Goal: Task Accomplishment & Management: Complete application form

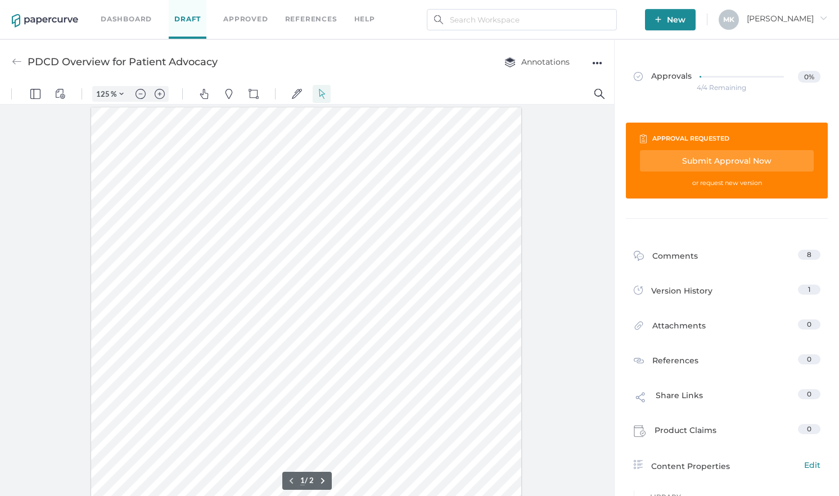
scroll to position [1, 0]
drag, startPoint x: 0, startPoint y: 0, endPoint x: 128, endPoint y: 13, distance: 128.9
click at [128, 13] on link "Dashboard" at bounding box center [126, 19] width 51 height 12
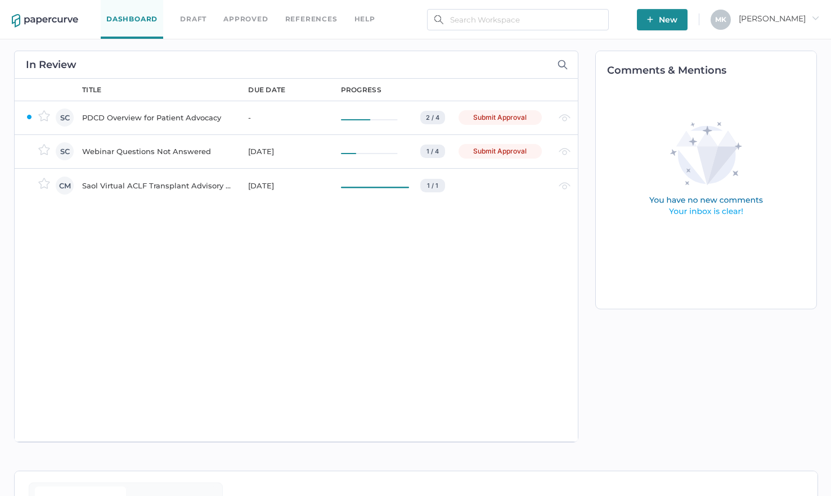
click at [138, 116] on div "PDCD Overview for Patient Advocacy" at bounding box center [158, 117] width 152 height 13
click at [119, 154] on div "Webinar Questions Not Answered" at bounding box center [158, 151] width 152 height 13
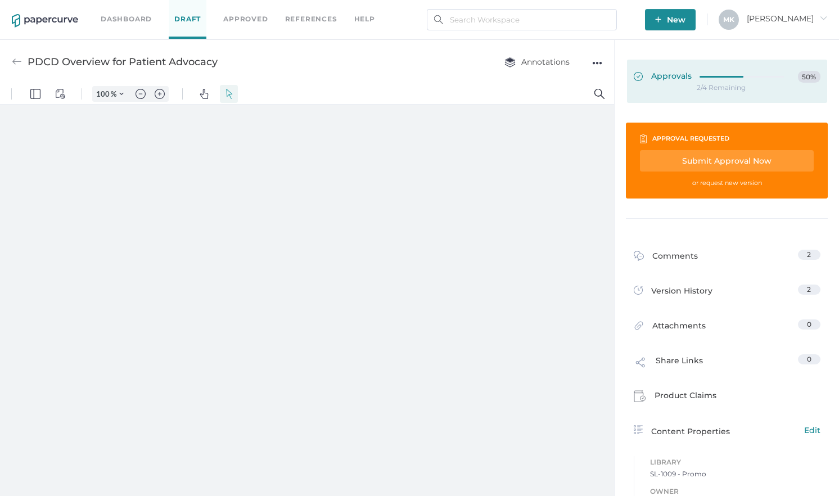
type input "125"
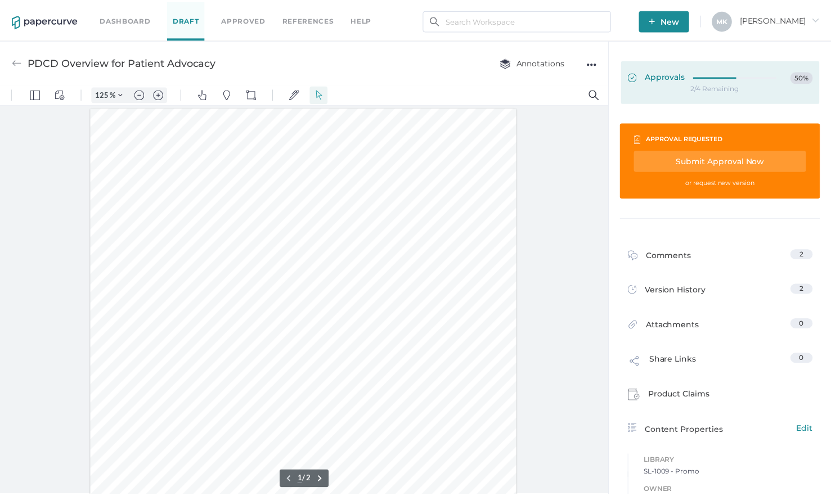
scroll to position [1, 0]
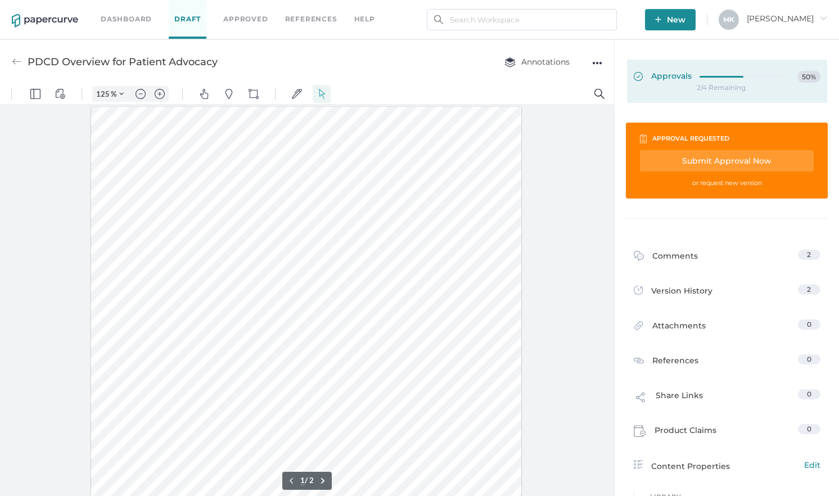
click at [665, 74] on span "Approvals" at bounding box center [663, 77] width 58 height 12
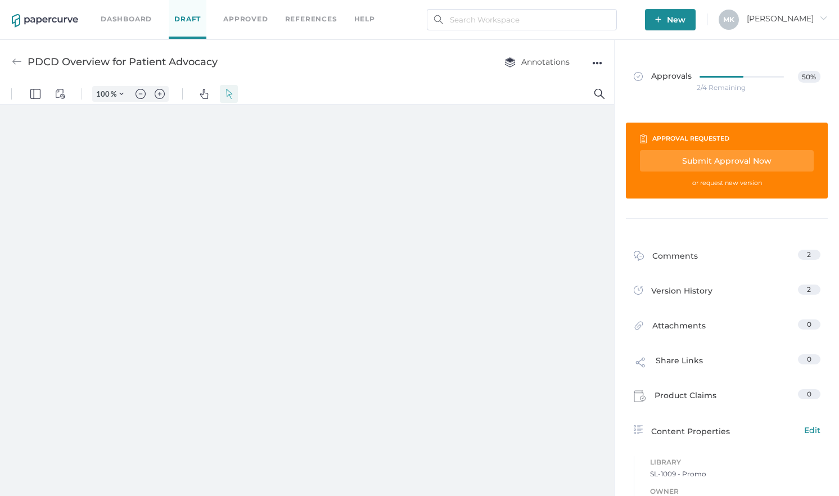
click at [694, 160] on div "Submit Approval Now" at bounding box center [727, 160] width 174 height 21
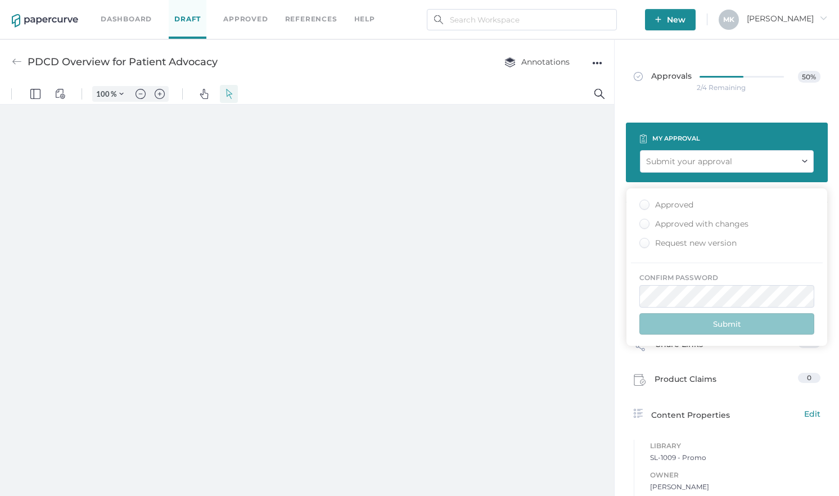
type input "125"
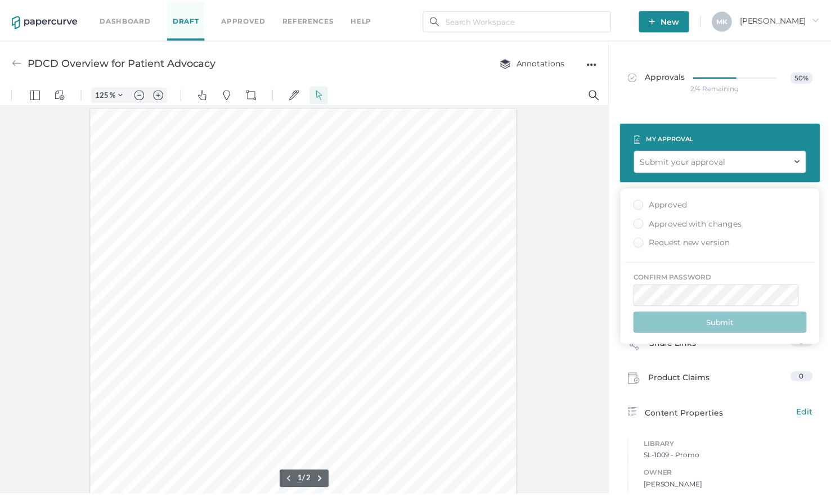
scroll to position [1, 0]
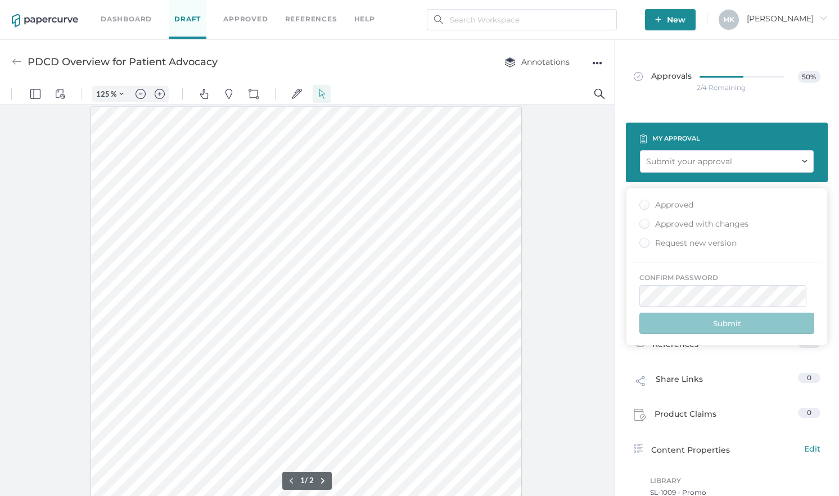
click at [682, 225] on div "Approved with changes" at bounding box center [693, 224] width 109 height 11
click at [642, 220] on input "Approved with changes" at bounding box center [642, 220] width 0 height 0
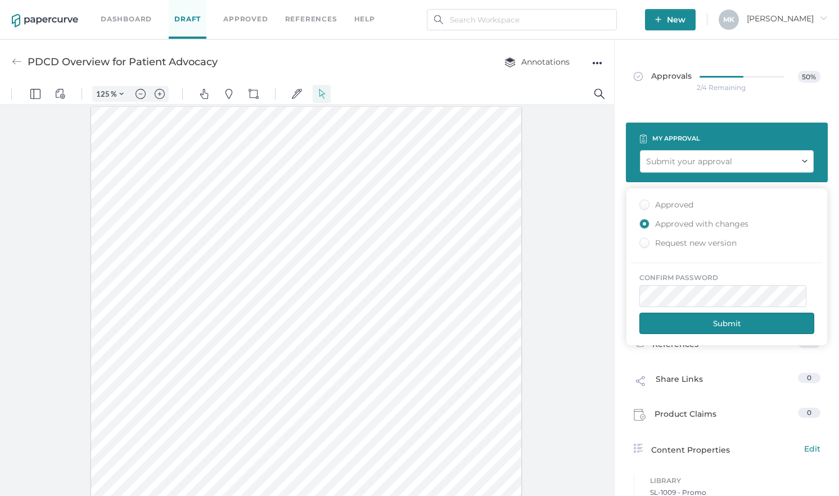
click at [703, 325] on button "Submit" at bounding box center [726, 323] width 175 height 21
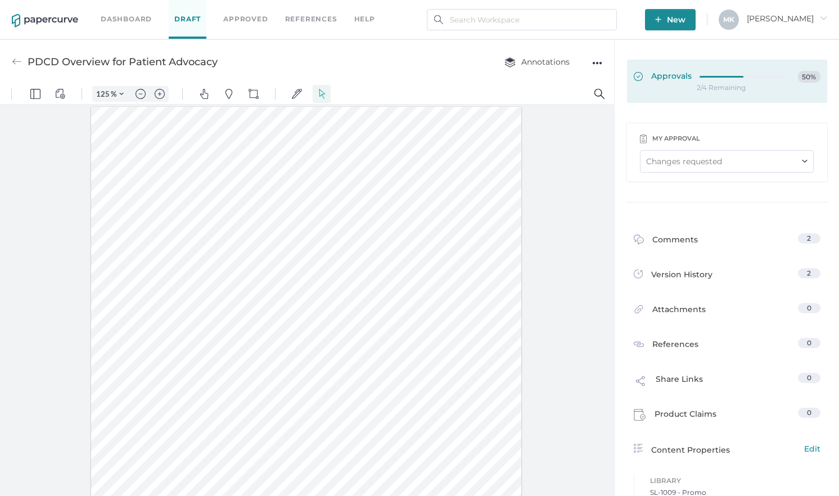
click at [662, 80] on span "Approvals" at bounding box center [663, 77] width 58 height 12
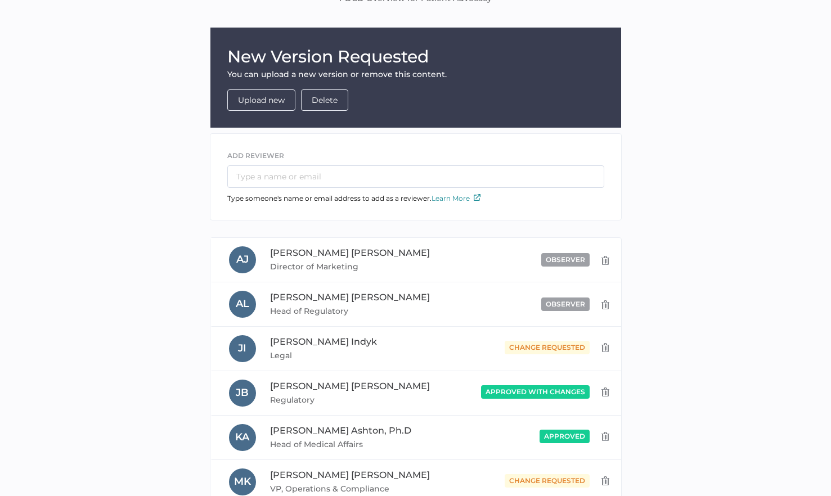
scroll to position [92, 0]
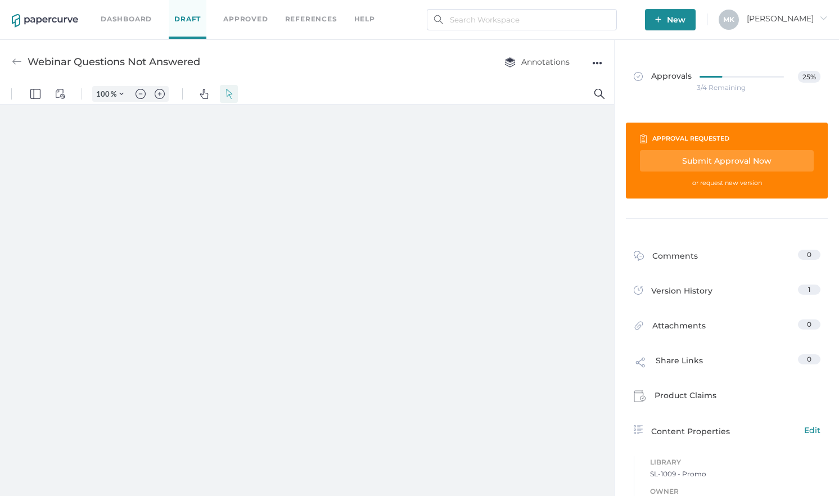
type input "125"
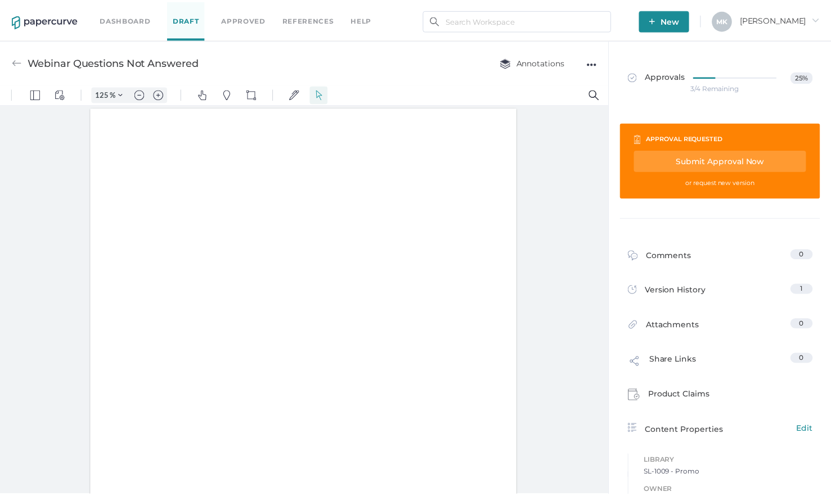
scroll to position [1, 0]
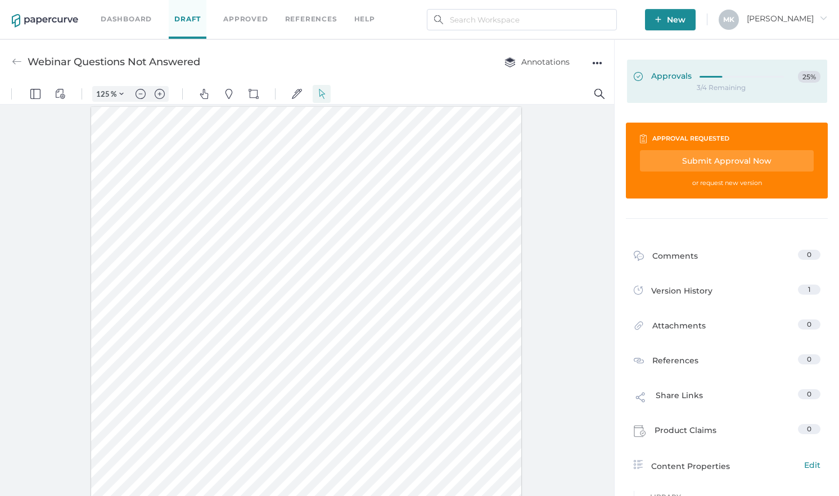
click at [664, 77] on span "Approvals" at bounding box center [663, 77] width 58 height 12
